Goal: Task Accomplishment & Management: Use online tool/utility

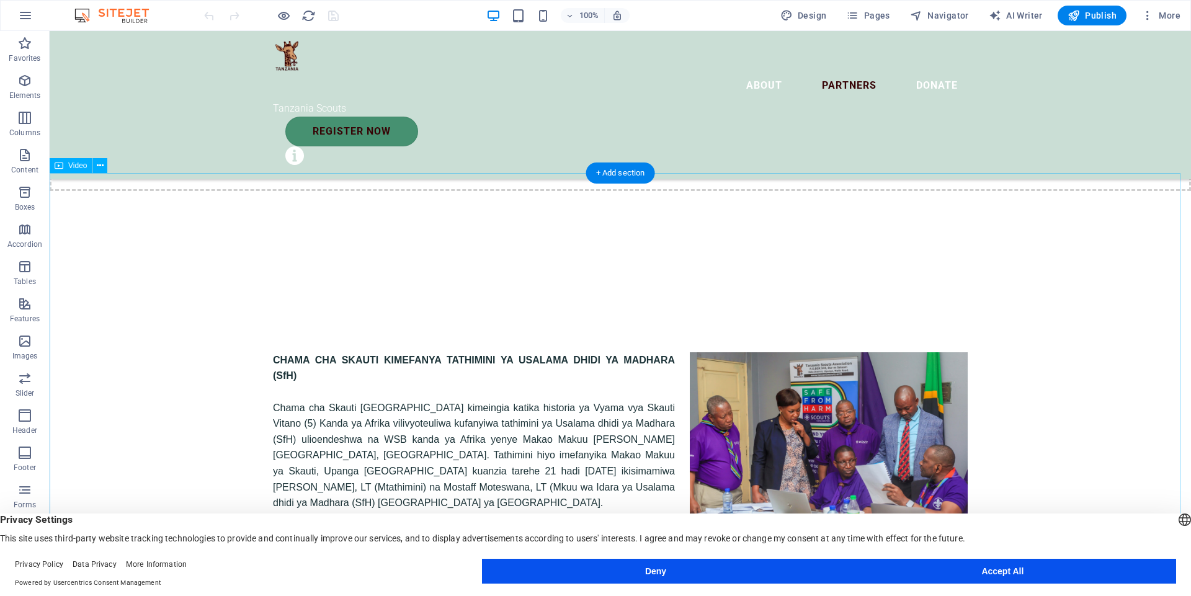
scroll to position [11372, 0]
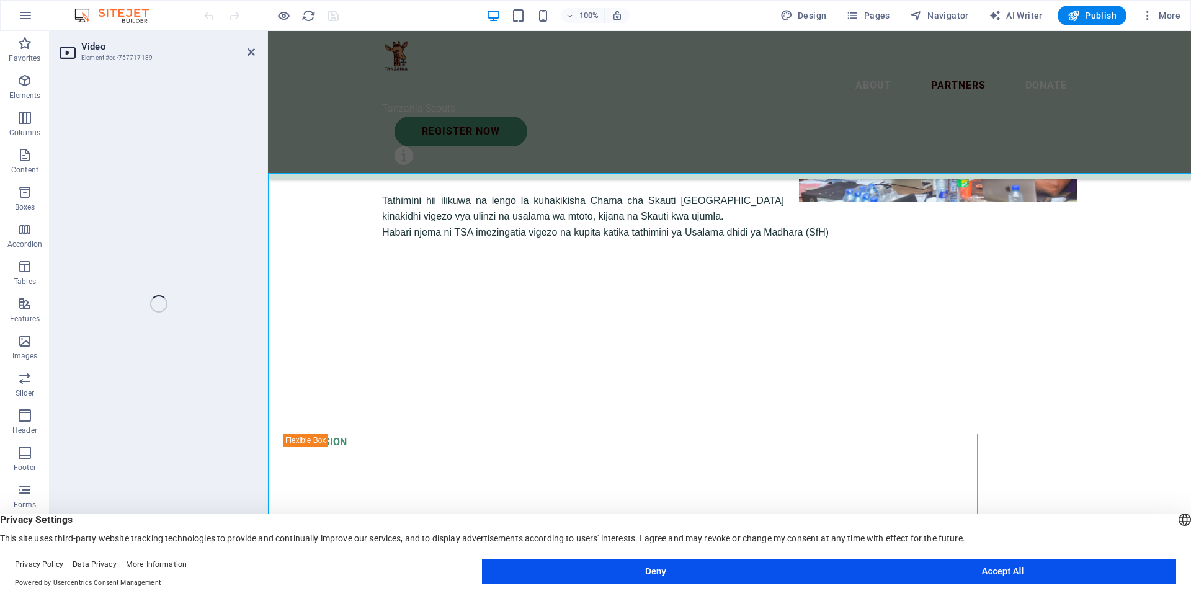
select select "%"
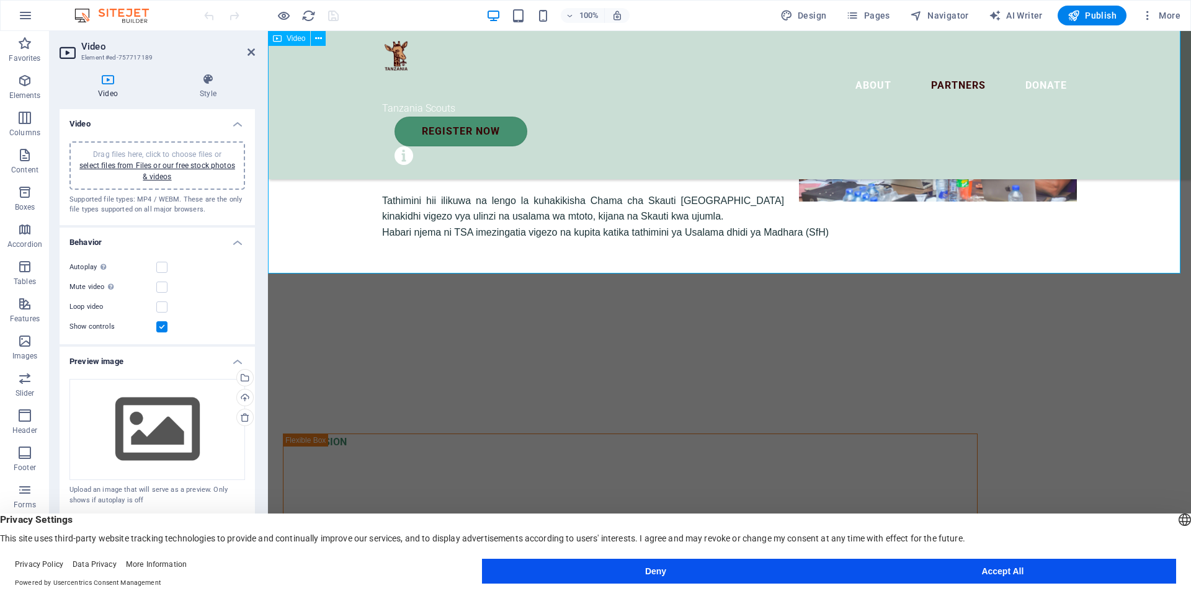
click at [167, 170] on div "Drag files here, click to choose files or select files from Files or our free s…" at bounding box center [157, 166] width 161 height 34
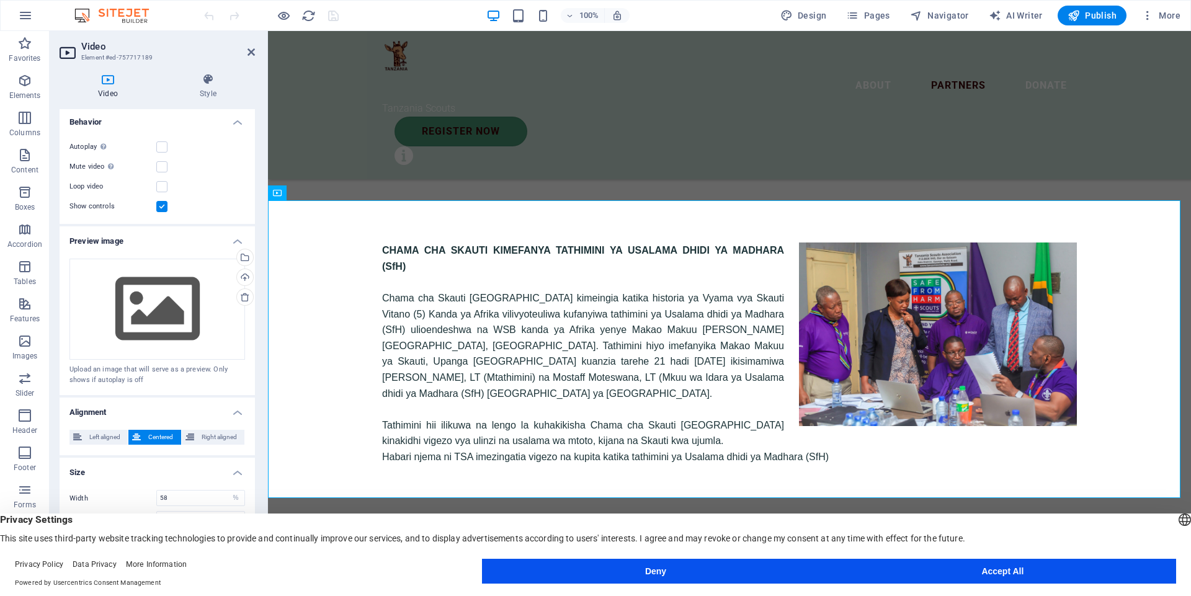
scroll to position [0, 0]
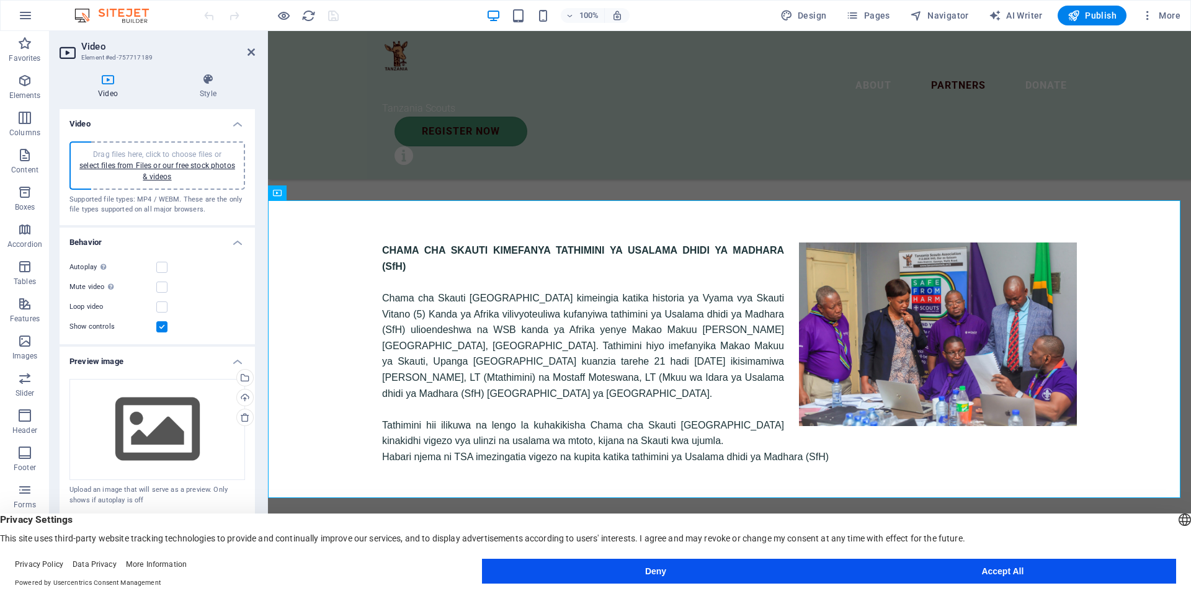
click at [115, 92] on h4 "Video" at bounding box center [111, 86] width 102 height 26
click at [210, 89] on h4 "Style" at bounding box center [208, 86] width 94 height 26
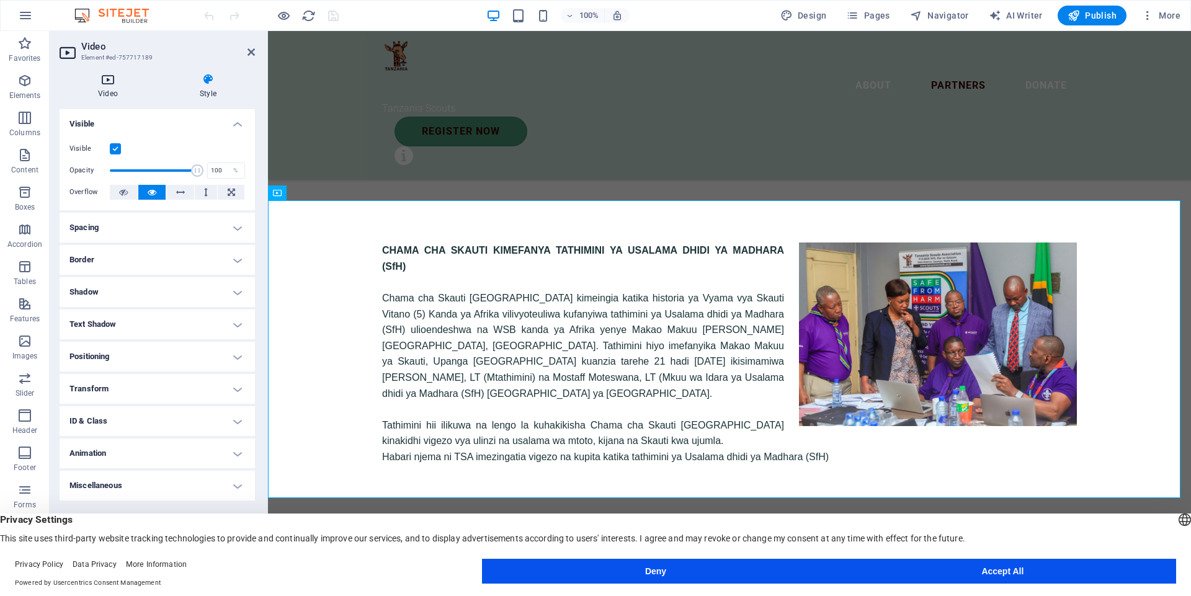
click at [109, 81] on icon at bounding box center [108, 79] width 97 height 12
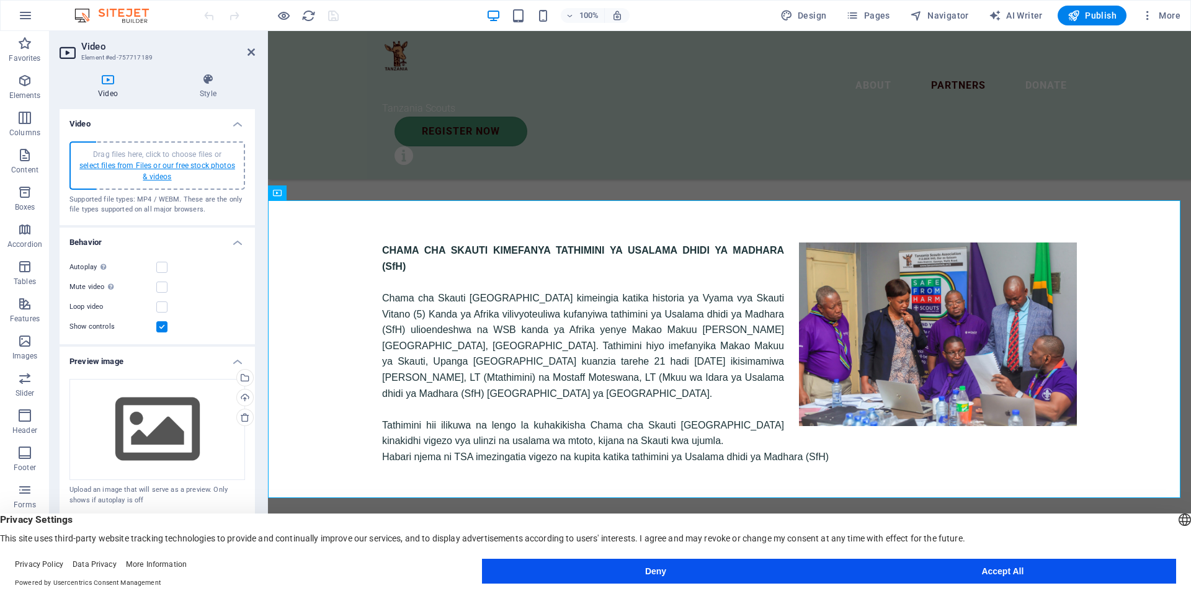
click at [153, 175] on link "select files from Files or our free stock photos & videos" at bounding box center [157, 171] width 156 height 20
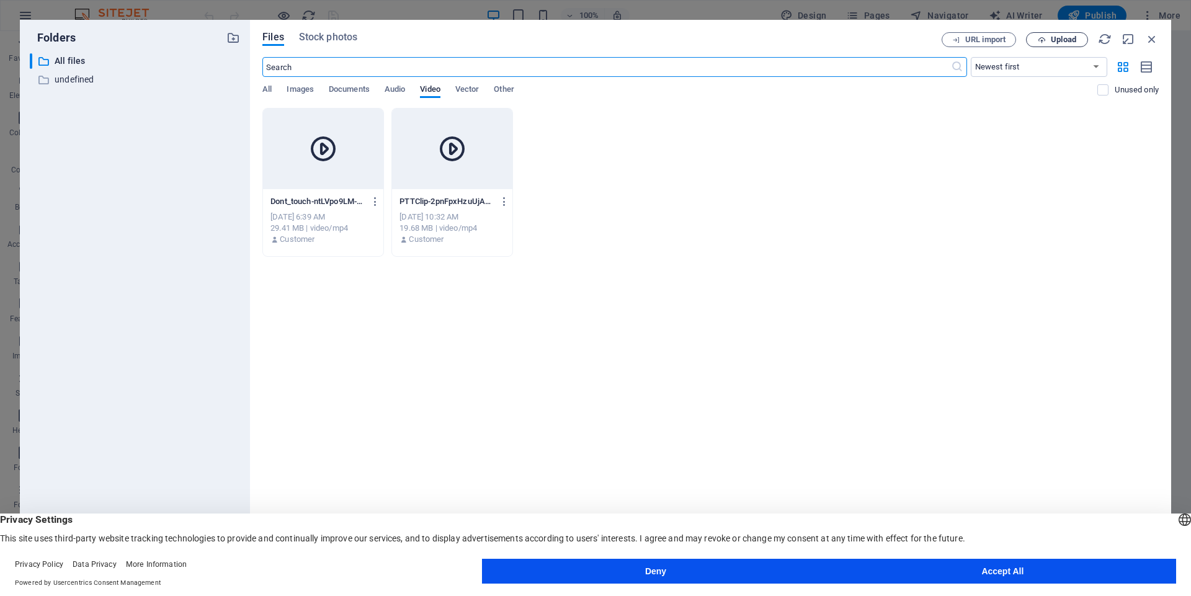
click at [1050, 44] on button "Upload" at bounding box center [1057, 39] width 62 height 15
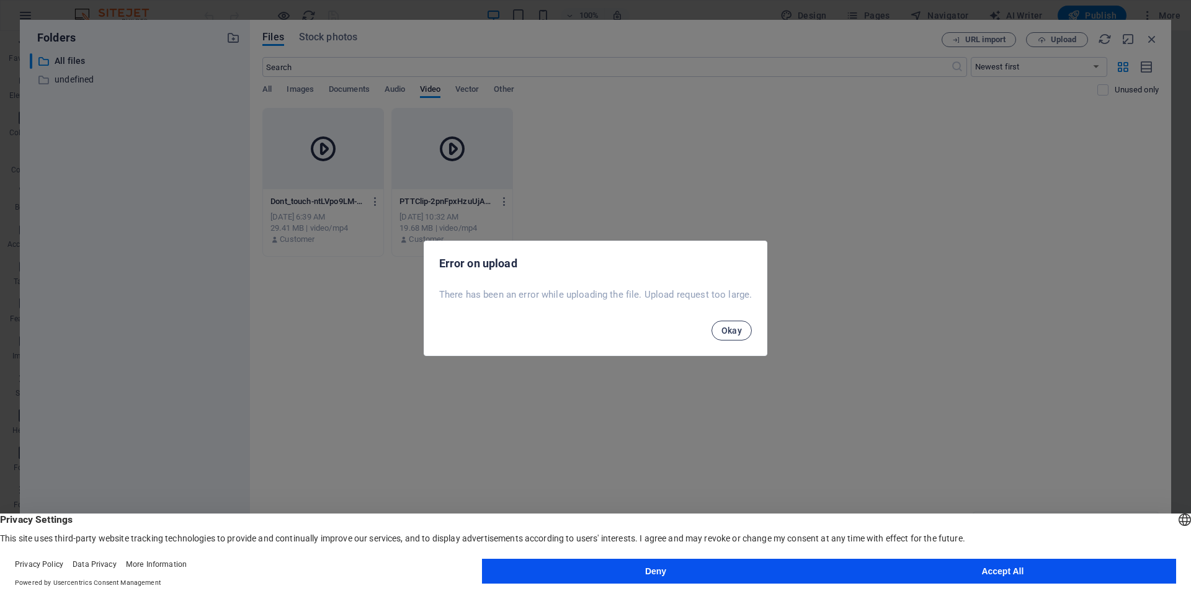
click at [725, 334] on span "Okay" at bounding box center [732, 331] width 21 height 10
